Goal: Task Accomplishment & Management: Manage account settings

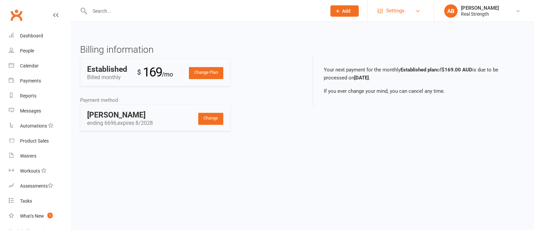
click at [410, 9] on link "Settings" at bounding box center [400, 10] width 46 height 15
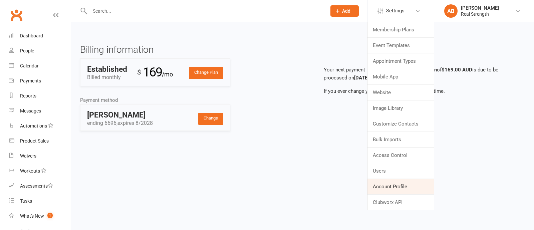
click at [388, 188] on link "Account Profile" at bounding box center [400, 186] width 66 height 15
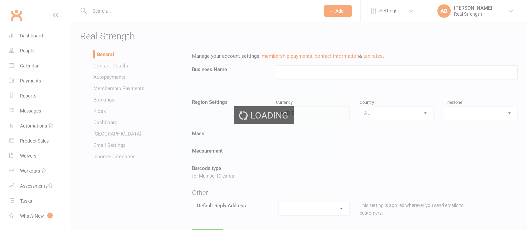
type input "Real Strength"
select select "Australia/Sydney"
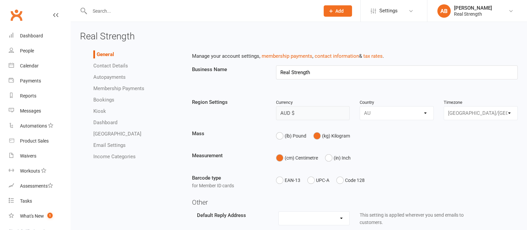
click at [109, 34] on span "Real Strength" at bounding box center [107, 36] width 55 height 11
copy span "Real Strength"
